Goal: Transaction & Acquisition: Purchase product/service

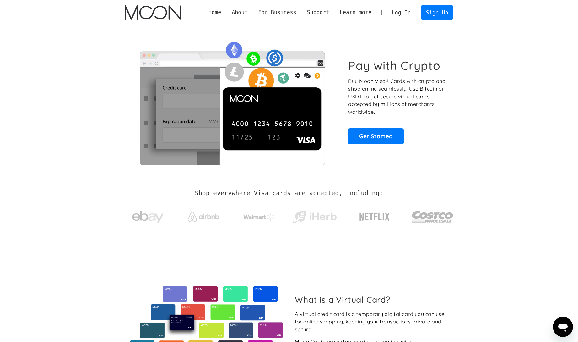
click at [282, 26] on div "Pay with Crypto Buy Moon Visa® Cards with crypto and shop online seamlessly! Us…" at bounding box center [289, 101] width 329 height 152
click at [403, 12] on link "Log In" at bounding box center [402, 13] width 30 height 14
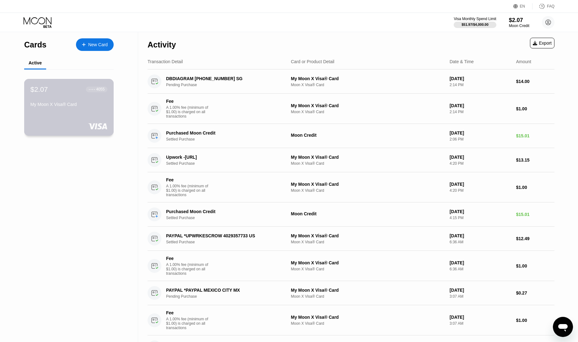
click at [76, 102] on div "My Moon X Visa® Card" at bounding box center [68, 104] width 77 height 5
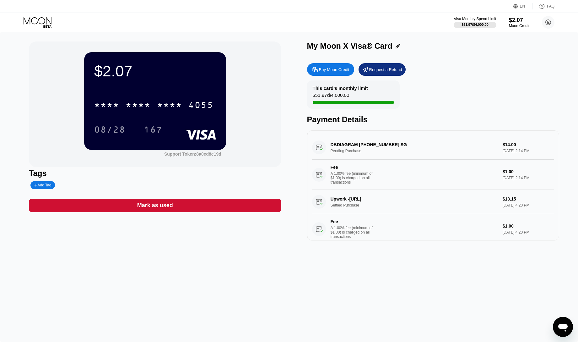
click at [326, 68] on div "Buy Moon Credit" at bounding box center [334, 69] width 30 height 5
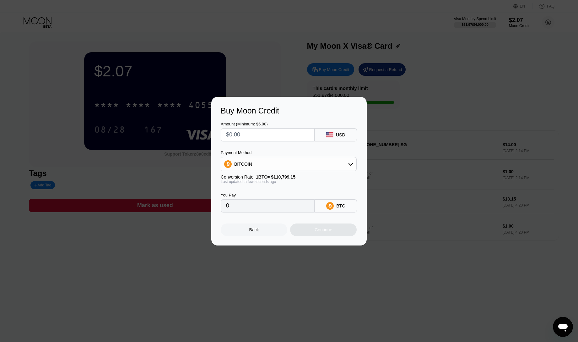
click at [253, 163] on div "BITCOIN" at bounding box center [288, 164] width 135 height 13
click at [264, 69] on div at bounding box center [291, 171] width 583 height 342
click at [248, 227] on div "Back" at bounding box center [254, 229] width 67 height 13
